Goal: Information Seeking & Learning: Learn about a topic

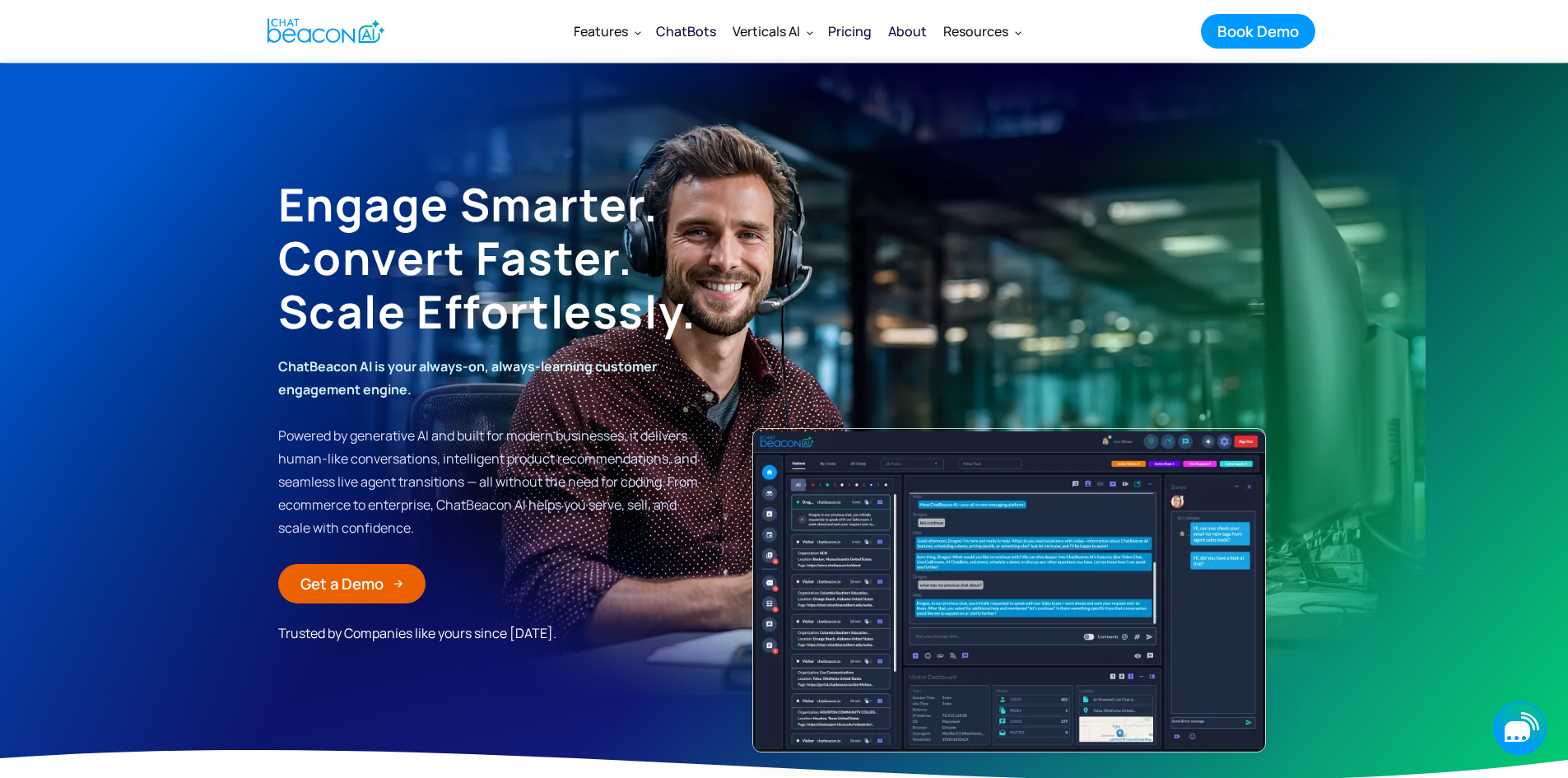
click at [1521, 727] on icon "button" at bounding box center [1517, 731] width 25 height 20
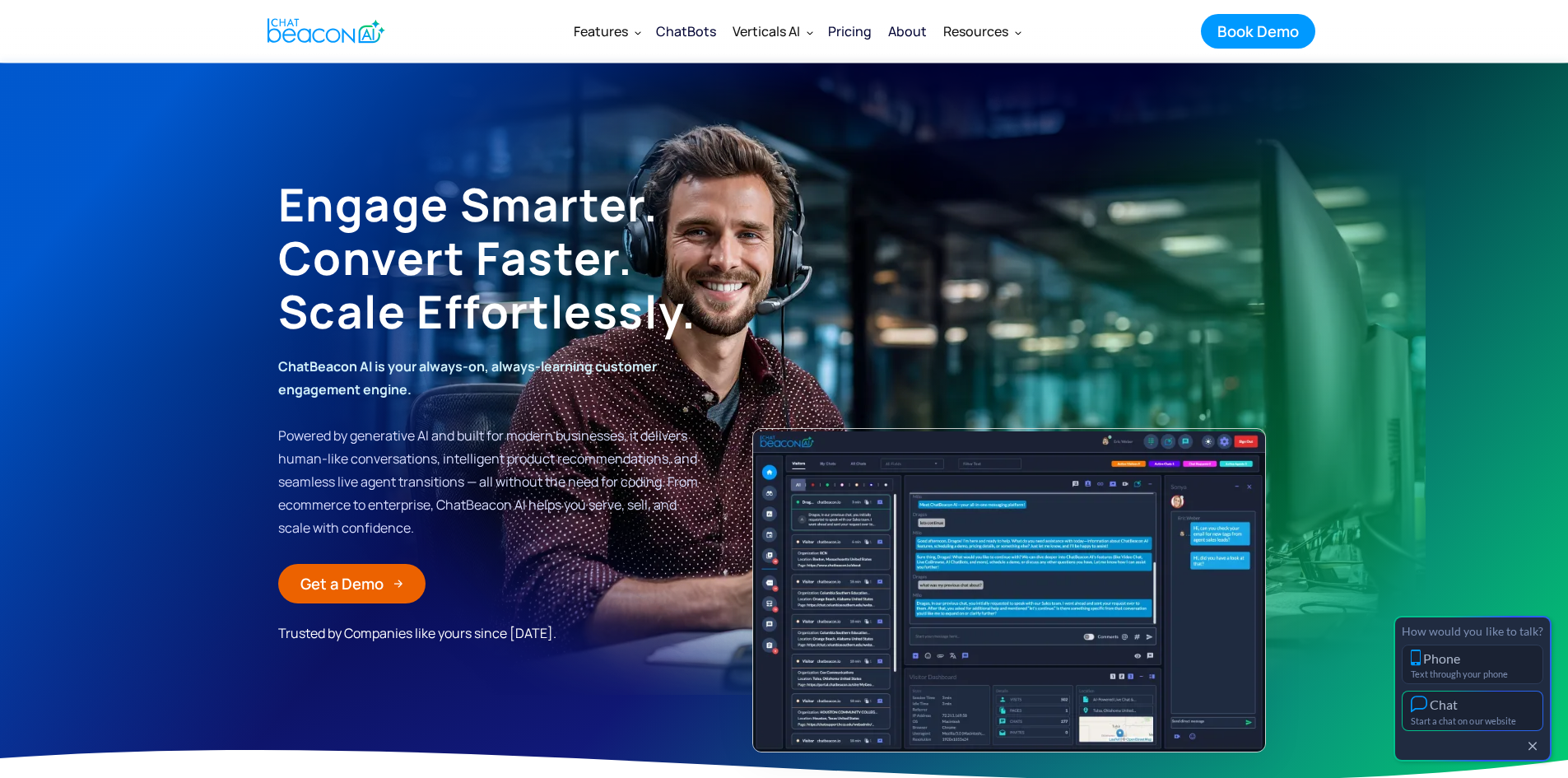
click at [1507, 712] on div "Chat" at bounding box center [1473, 704] width 123 height 17
click at [1538, 746] on button "button" at bounding box center [1532, 747] width 18 height 14
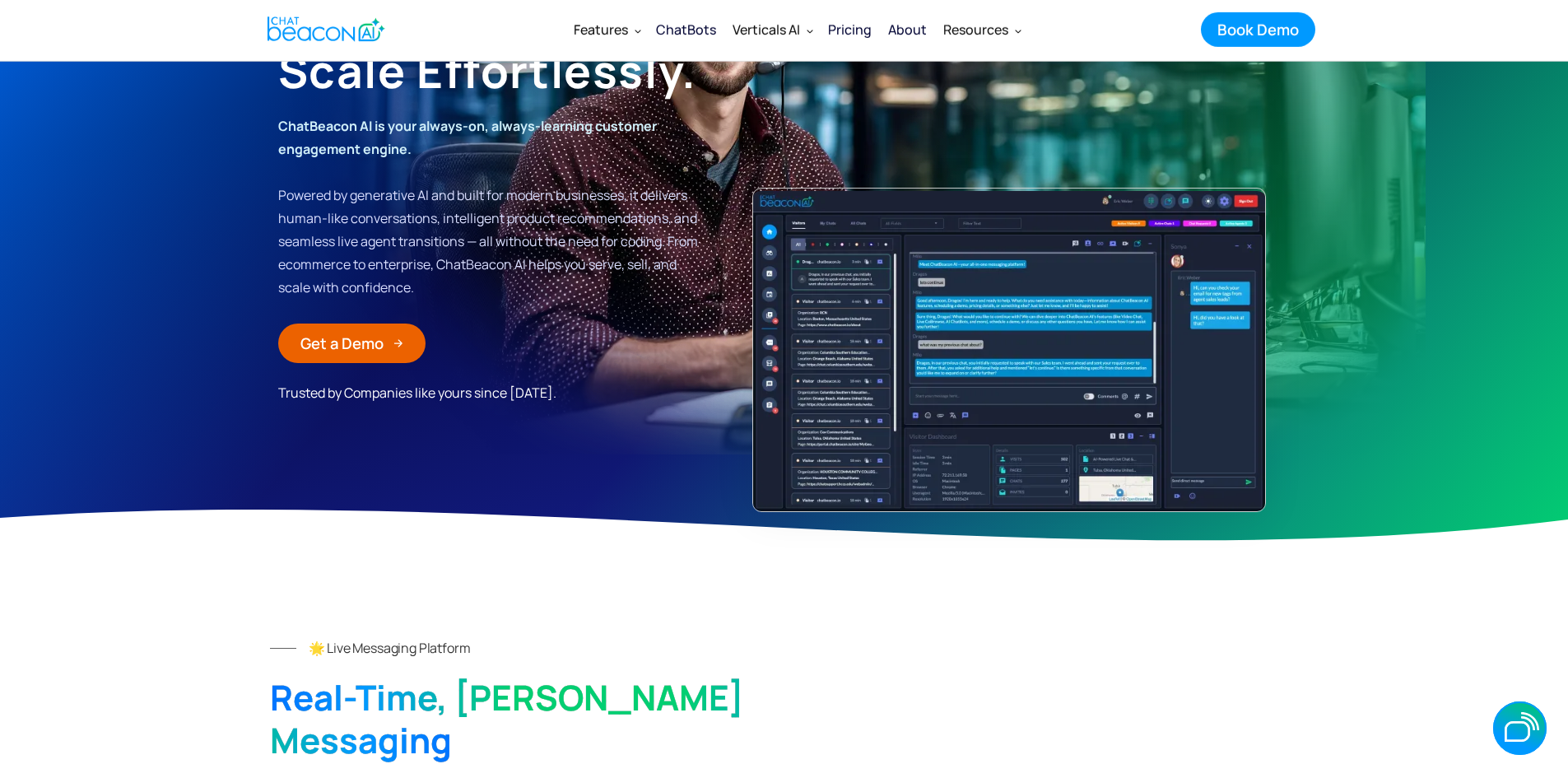
scroll to position [83, 0]
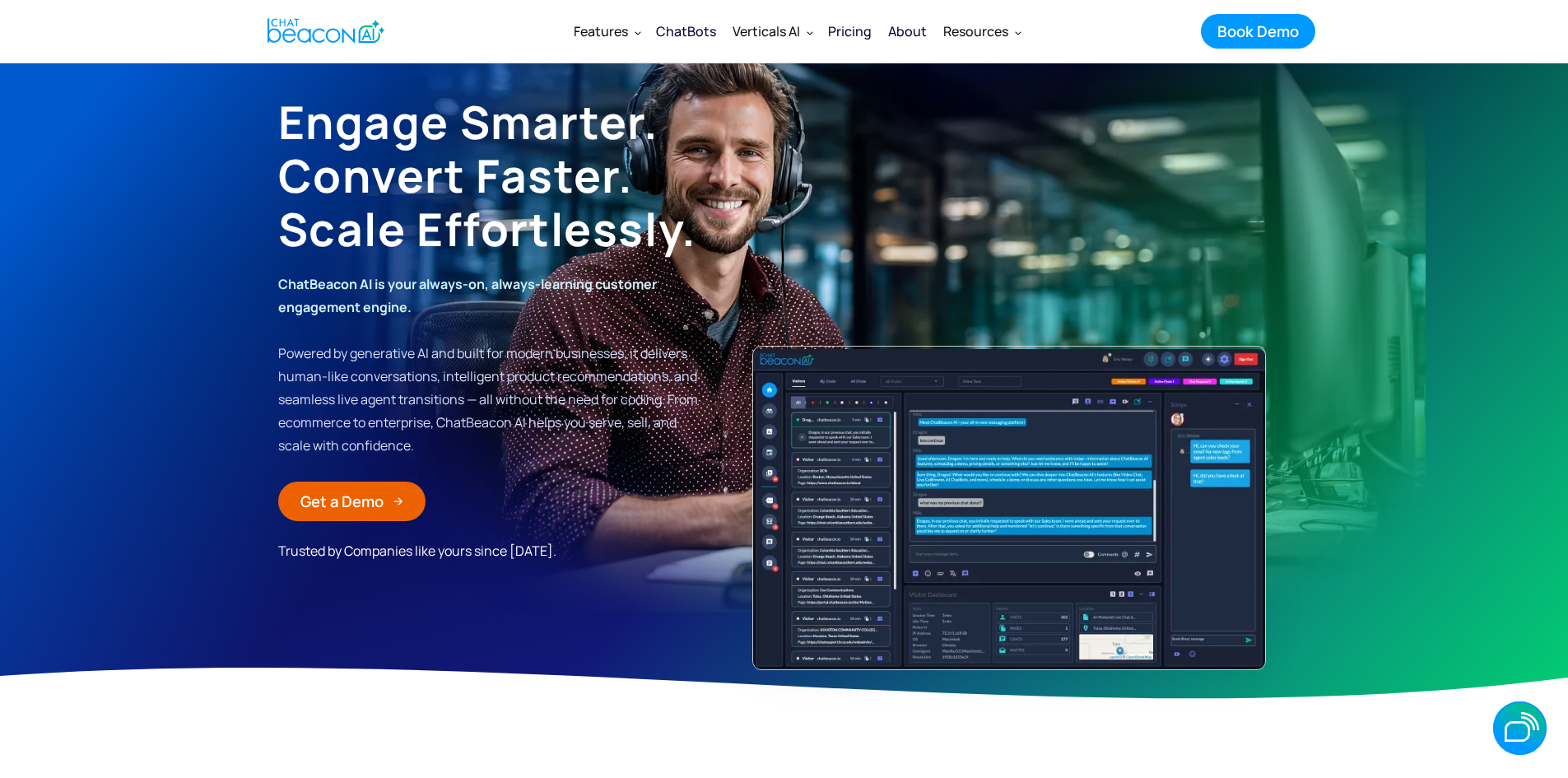
click at [835, 35] on div "Pricing" at bounding box center [850, 30] width 44 height 23
